Goal: Book appointment/travel/reservation

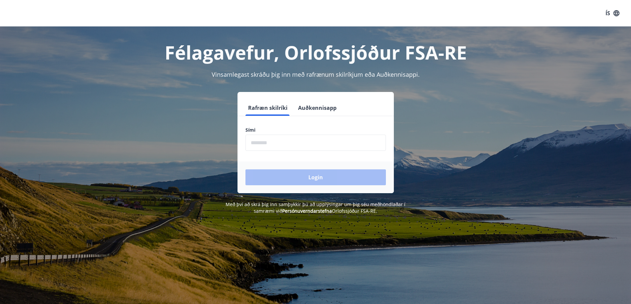
click at [270, 142] on input "phone" at bounding box center [315, 143] width 140 height 16
type input "********"
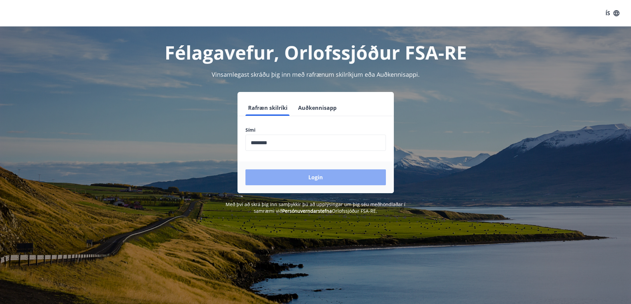
click at [271, 174] on button "Login" at bounding box center [315, 177] width 140 height 16
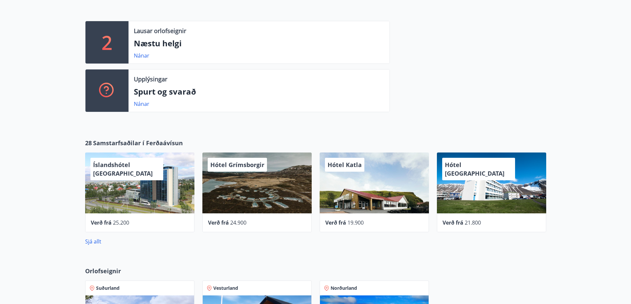
scroll to position [331, 0]
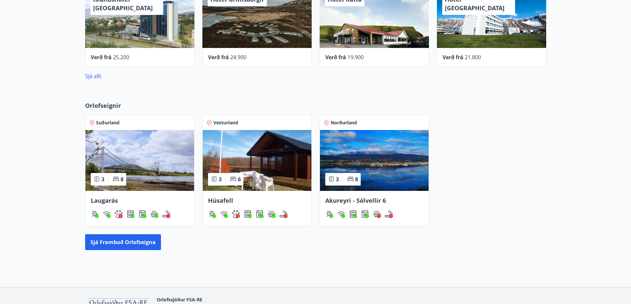
click at [158, 162] on img at bounding box center [139, 160] width 109 height 61
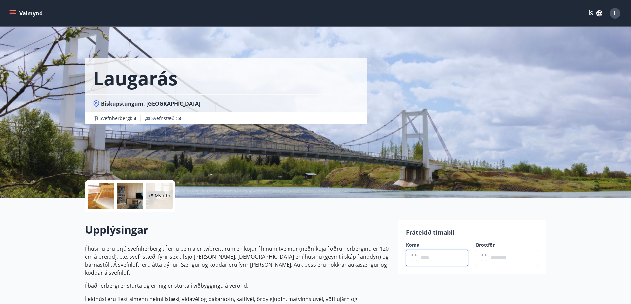
click at [423, 261] on input "text" at bounding box center [442, 258] width 49 height 16
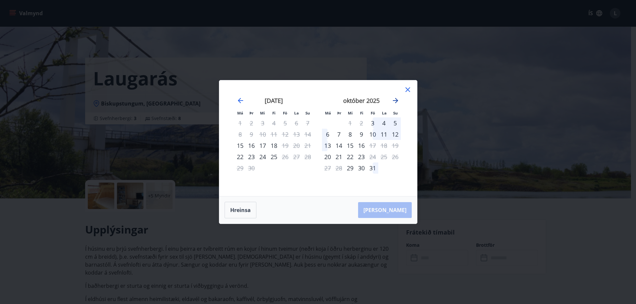
click at [395, 101] on icon "Move forward to switch to the next month." at bounding box center [395, 100] width 5 height 5
click at [374, 147] on div "14" at bounding box center [372, 145] width 11 height 11
click at [395, 147] on div "16" at bounding box center [394, 145] width 11 height 11
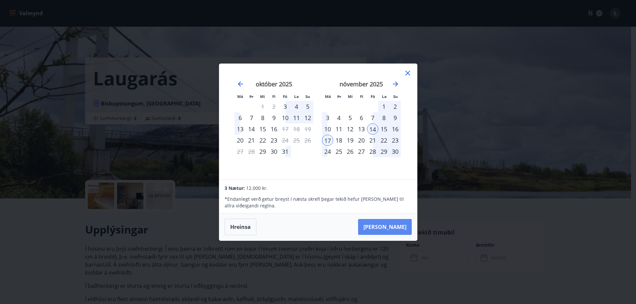
click at [397, 227] on button "Taka Frá" at bounding box center [385, 227] width 54 height 16
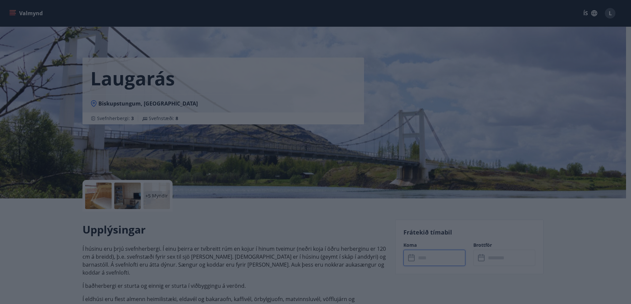
type input "******"
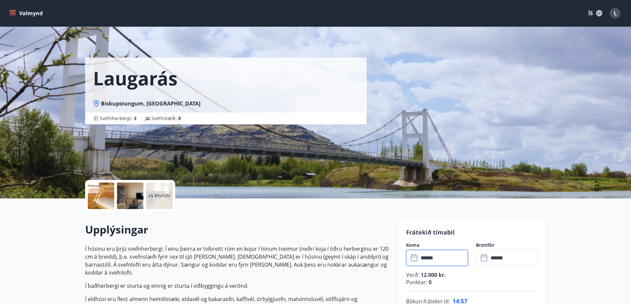
scroll to position [165, 0]
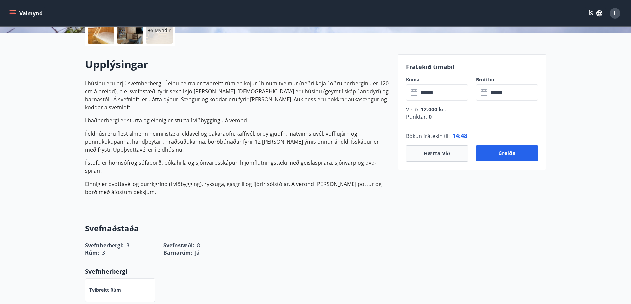
click at [479, 157] on button "Greiða" at bounding box center [507, 153] width 62 height 16
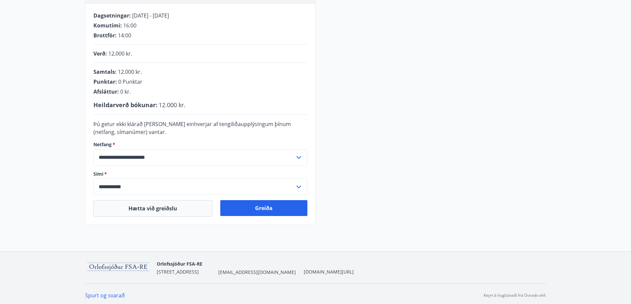
scroll to position [134, 0]
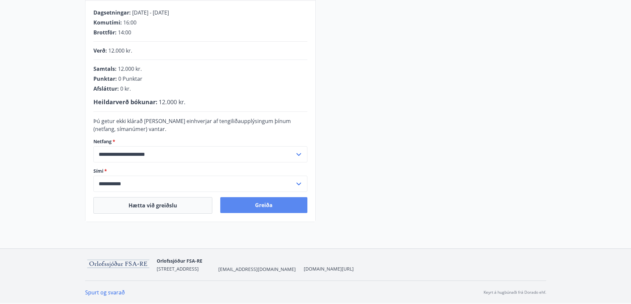
click at [266, 207] on button "Greiða" at bounding box center [263, 205] width 87 height 16
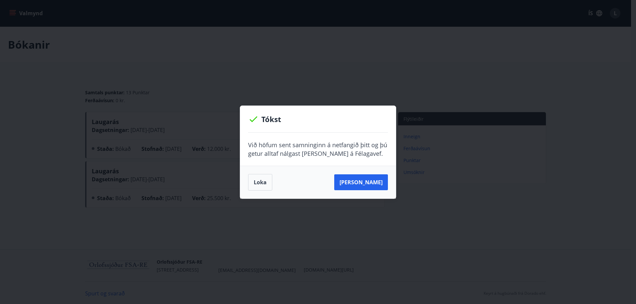
click at [262, 186] on button "Loka" at bounding box center [260, 182] width 24 height 17
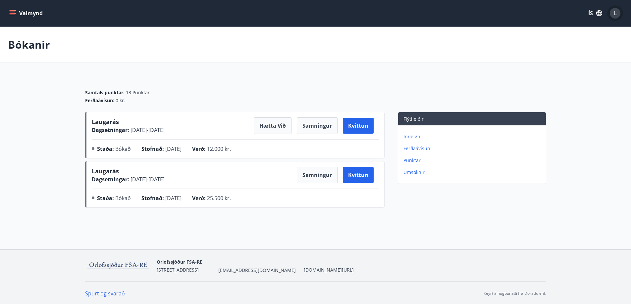
click at [618, 12] on div "L" at bounding box center [614, 13] width 11 height 11
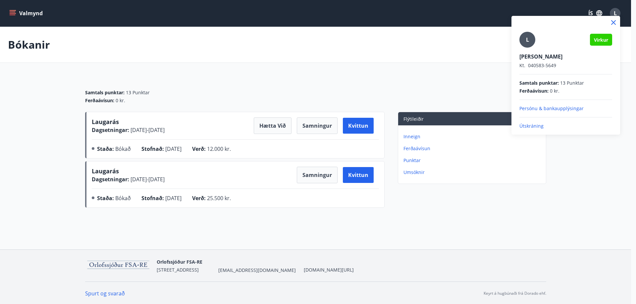
click at [532, 126] on p "Útskráning" at bounding box center [565, 126] width 93 height 7
click at [529, 127] on p "Útskráning" at bounding box center [565, 126] width 93 height 7
